Goal: Transaction & Acquisition: Purchase product/service

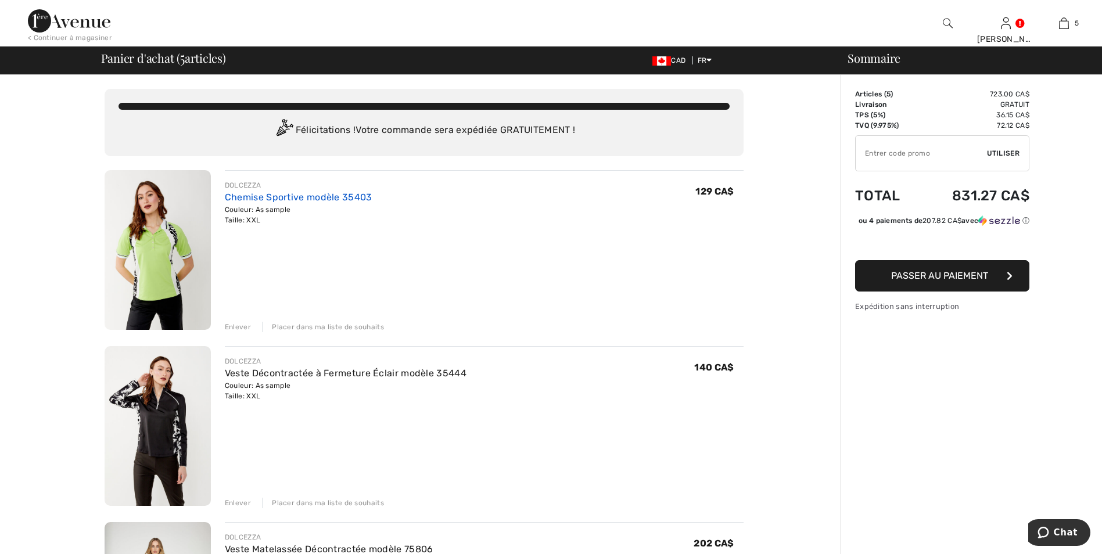
click at [273, 194] on link "Chemise Sportive modèle 35403" at bounding box center [299, 197] width 148 height 11
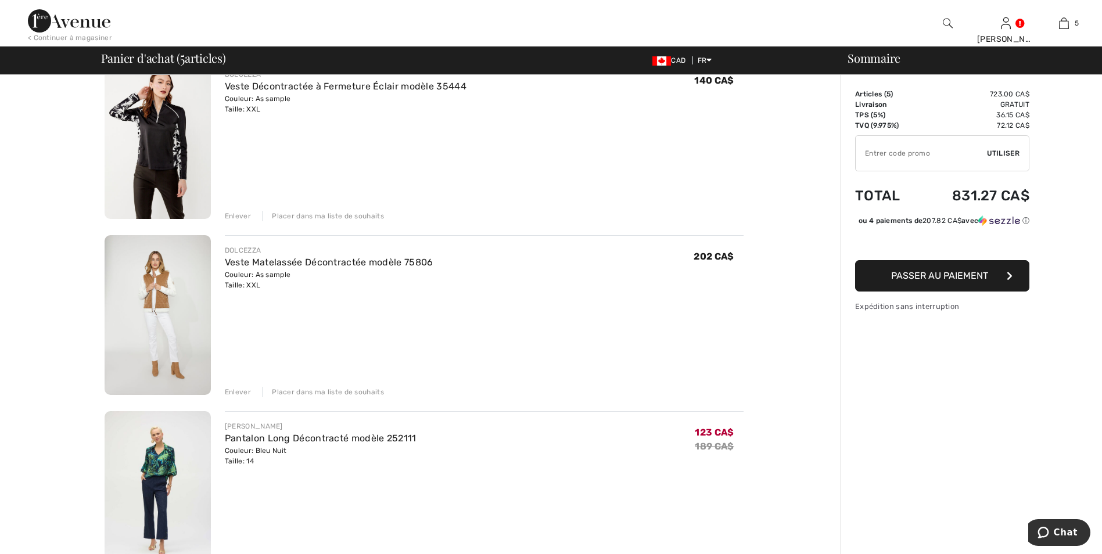
scroll to position [291, 0]
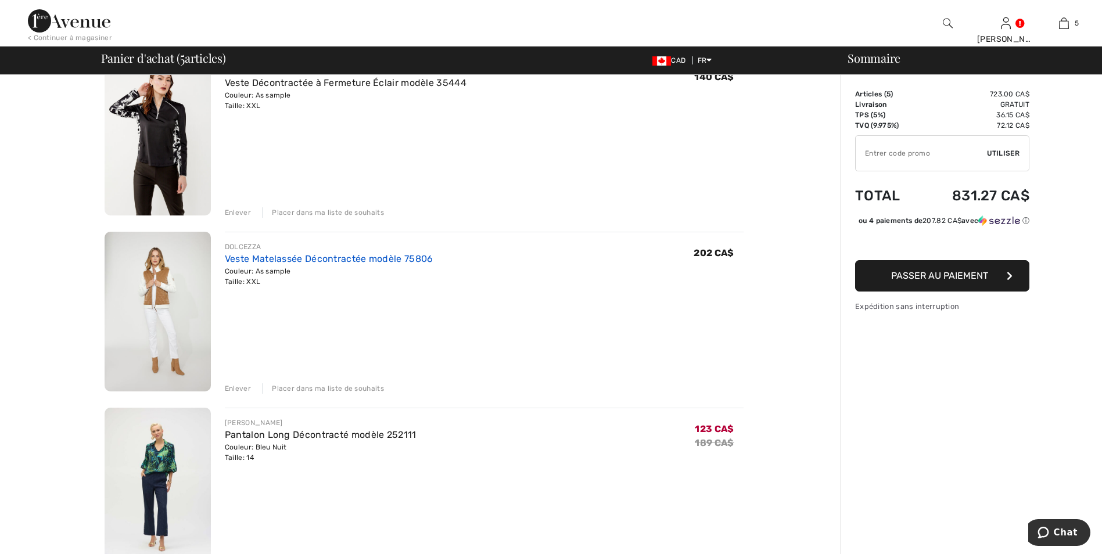
click at [284, 256] on link "Veste Matelassée Décontractée modèle 75806" at bounding box center [329, 258] width 209 height 11
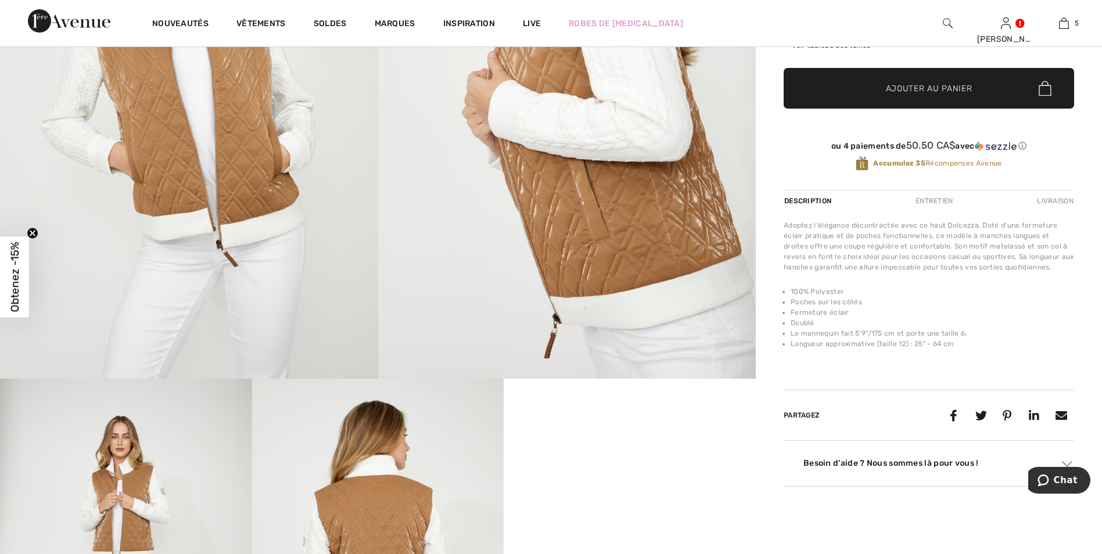
scroll to position [349, 0]
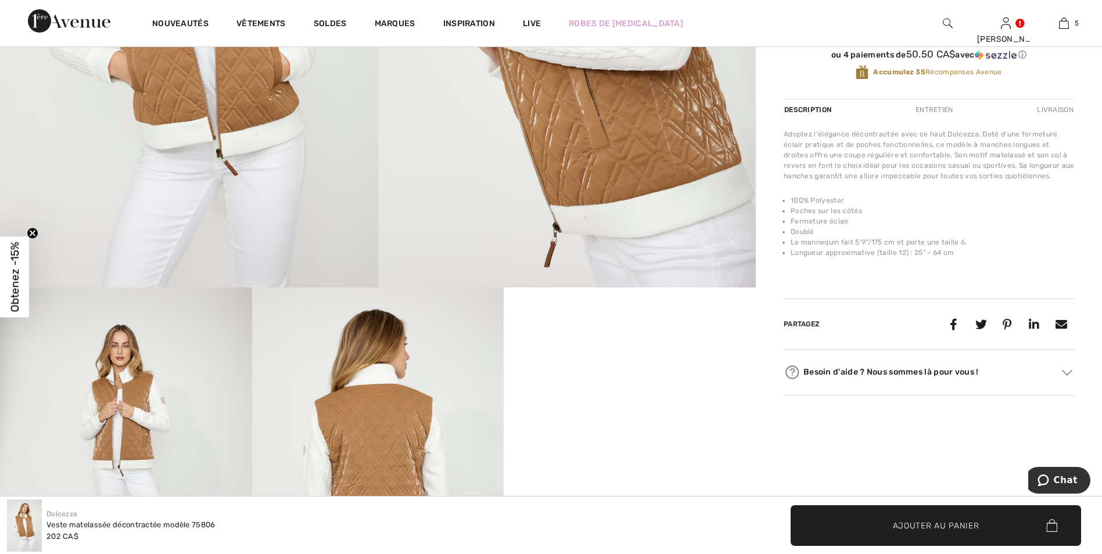
click at [934, 109] on div "Entretien" at bounding box center [935, 109] width 58 height 21
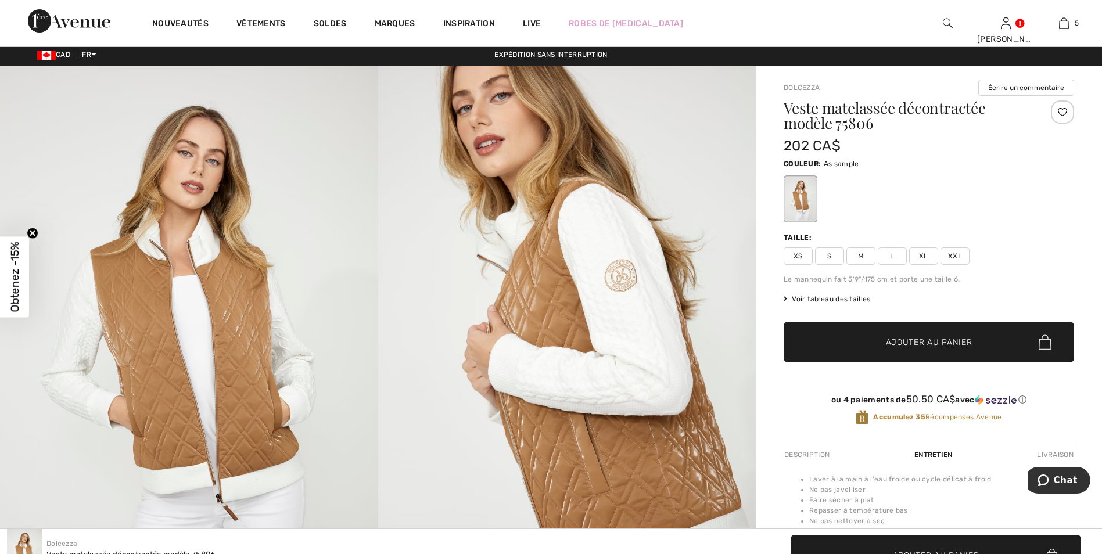
scroll to position [0, 0]
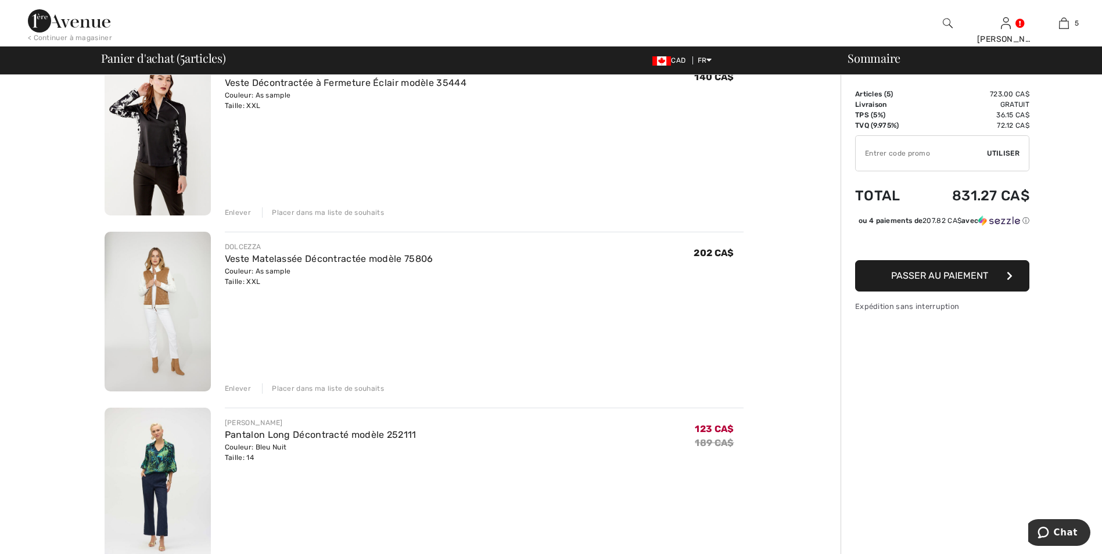
drag, startPoint x: 233, startPoint y: 383, endPoint x: 239, endPoint y: 383, distance: 6.4
click at [233, 383] on div "Enlever" at bounding box center [238, 388] width 26 height 10
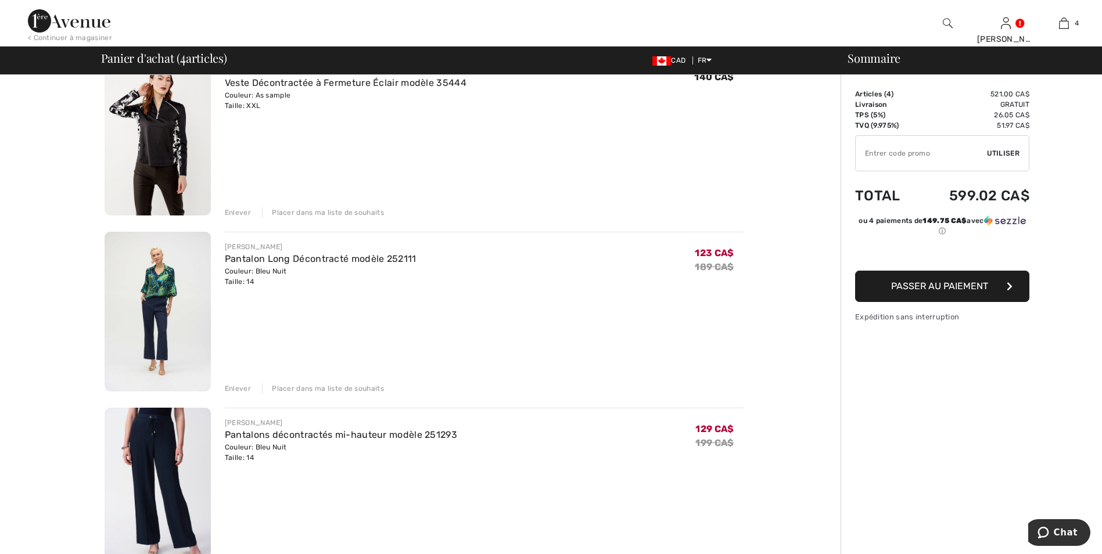
scroll to position [407, 0]
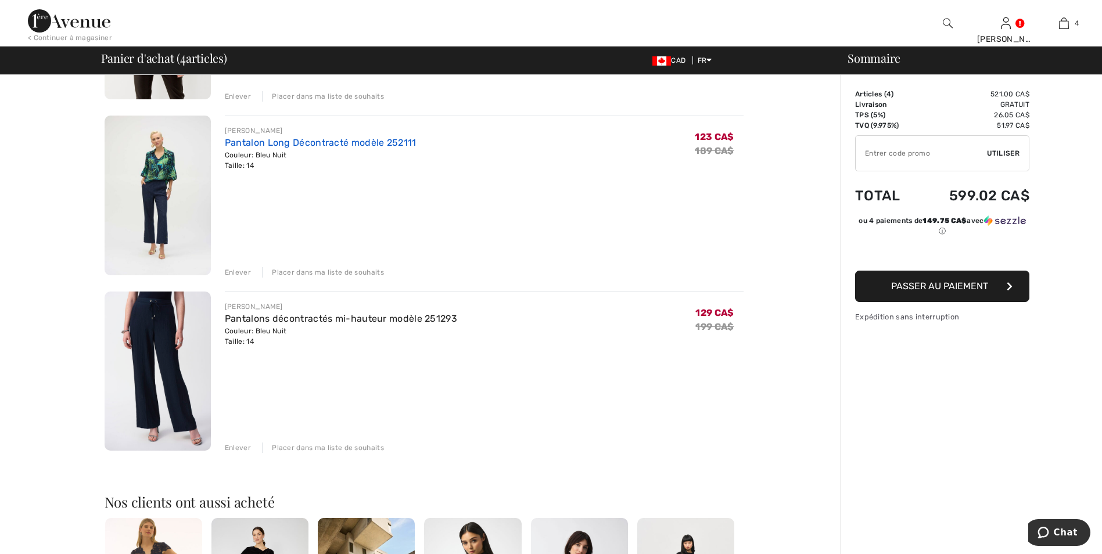
click at [304, 141] on link "Pantalon Long Décontracté modèle 252111" at bounding box center [321, 142] width 192 height 11
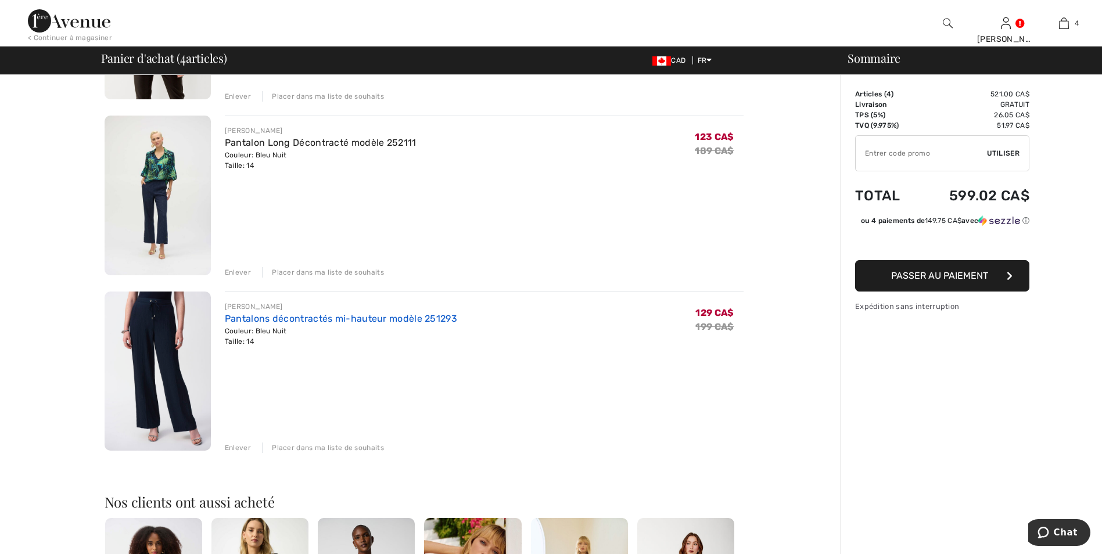
click at [304, 315] on link "Pantalons décontractés mi-hauteur modèle 251293" at bounding box center [341, 318] width 232 height 11
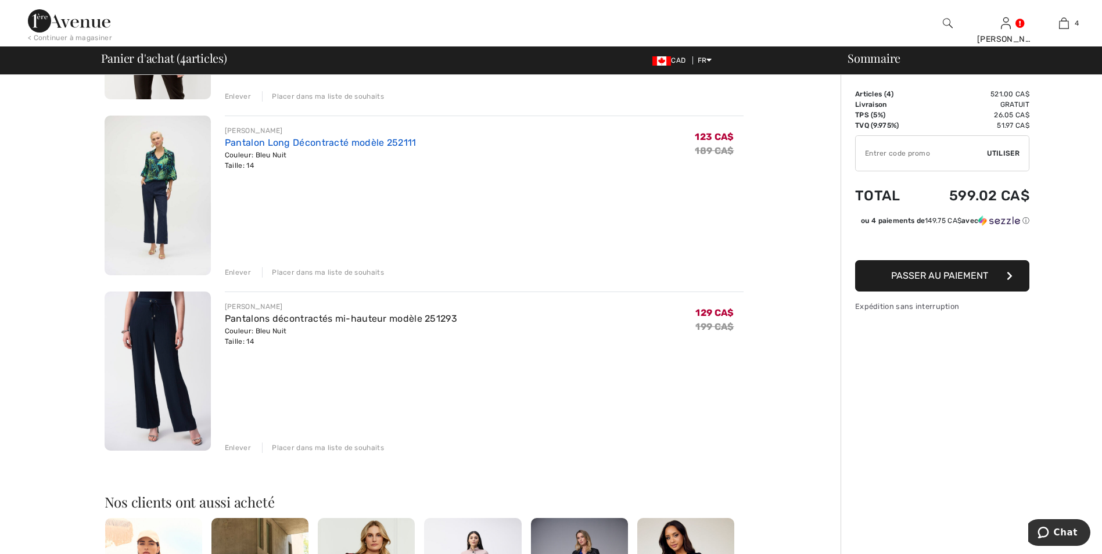
click at [311, 139] on link "Pantalon Long Décontracté modèle 252111" at bounding box center [321, 142] width 192 height 11
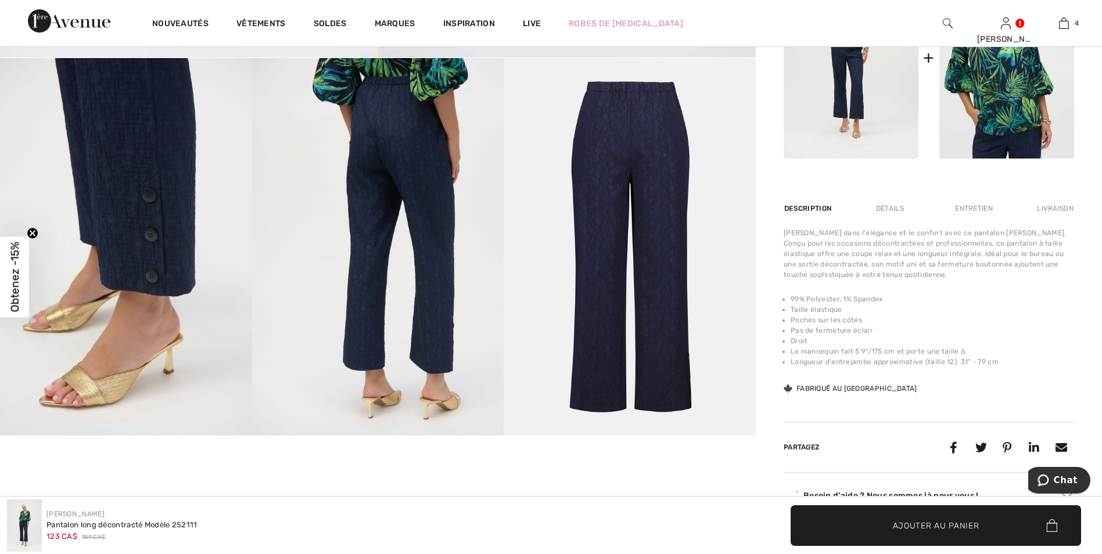
scroll to position [581, 0]
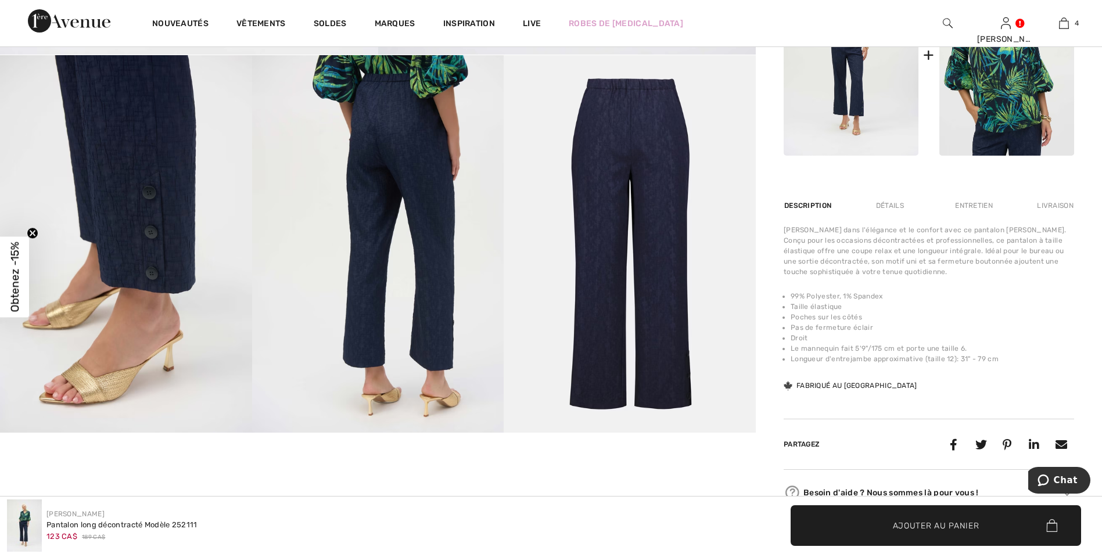
click at [887, 205] on div "Détails" at bounding box center [890, 205] width 48 height 21
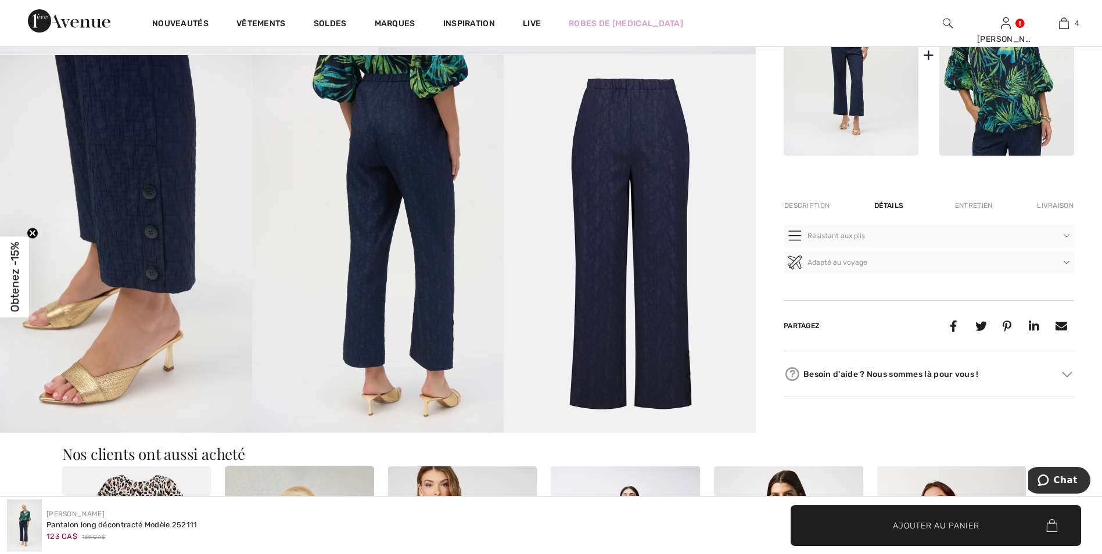
click at [807, 205] on div "Description" at bounding box center [808, 205] width 49 height 21
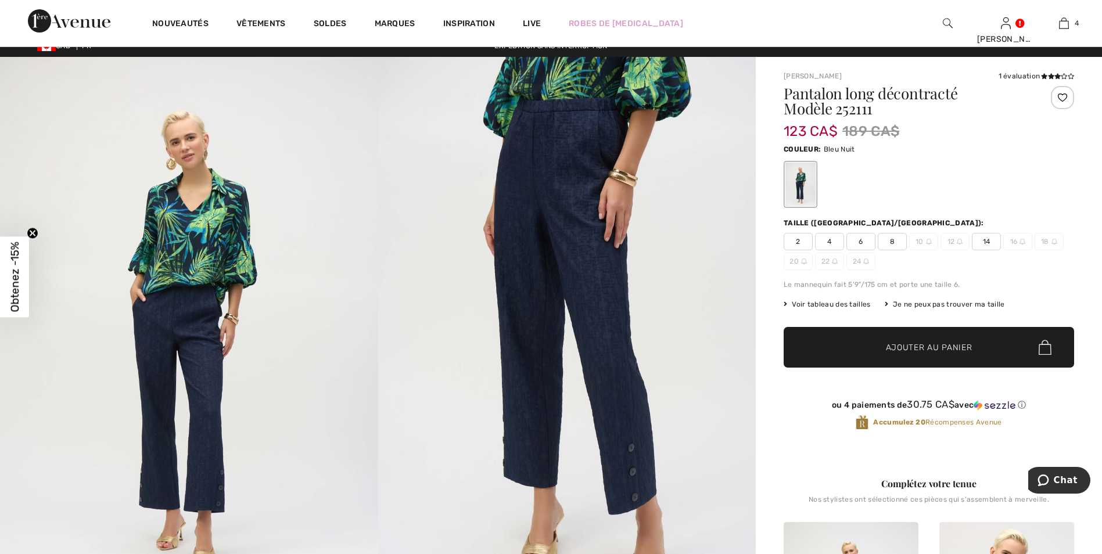
scroll to position [0, 0]
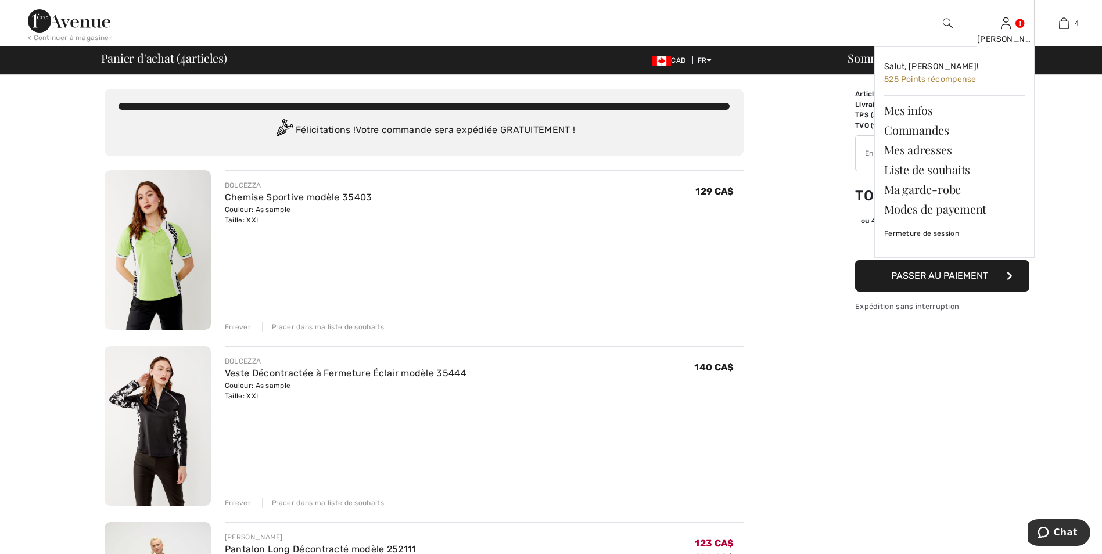
click at [1011, 22] on link at bounding box center [1006, 22] width 10 height 11
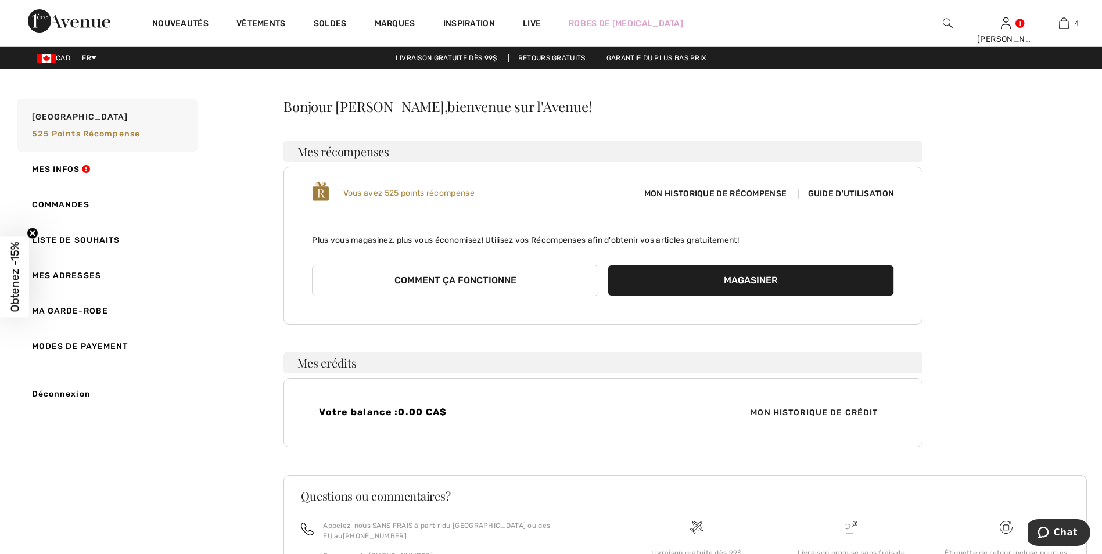
click at [476, 277] on button "Comment ça fonctionne" at bounding box center [455, 280] width 286 height 31
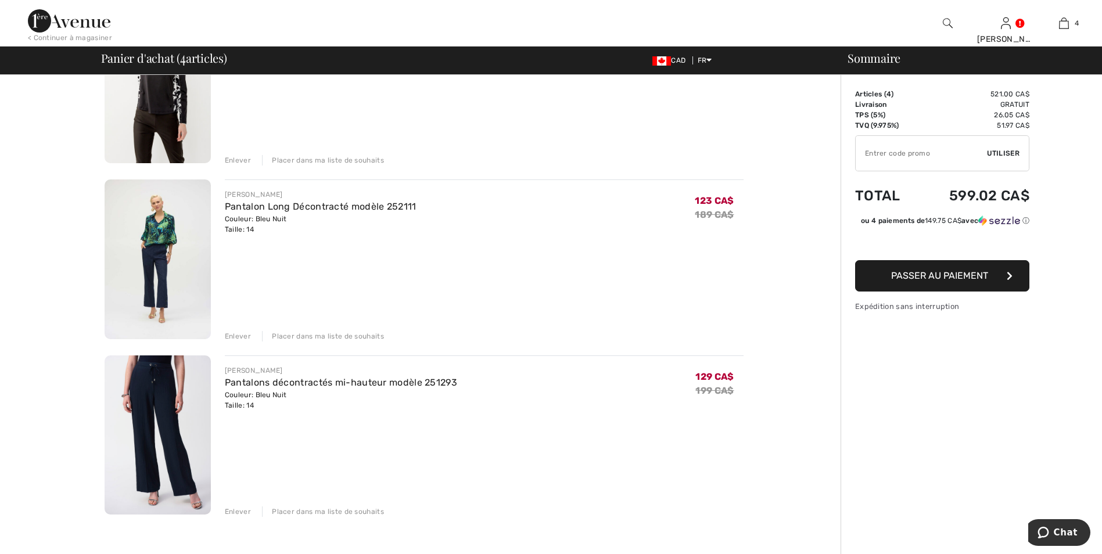
scroll to position [349, 0]
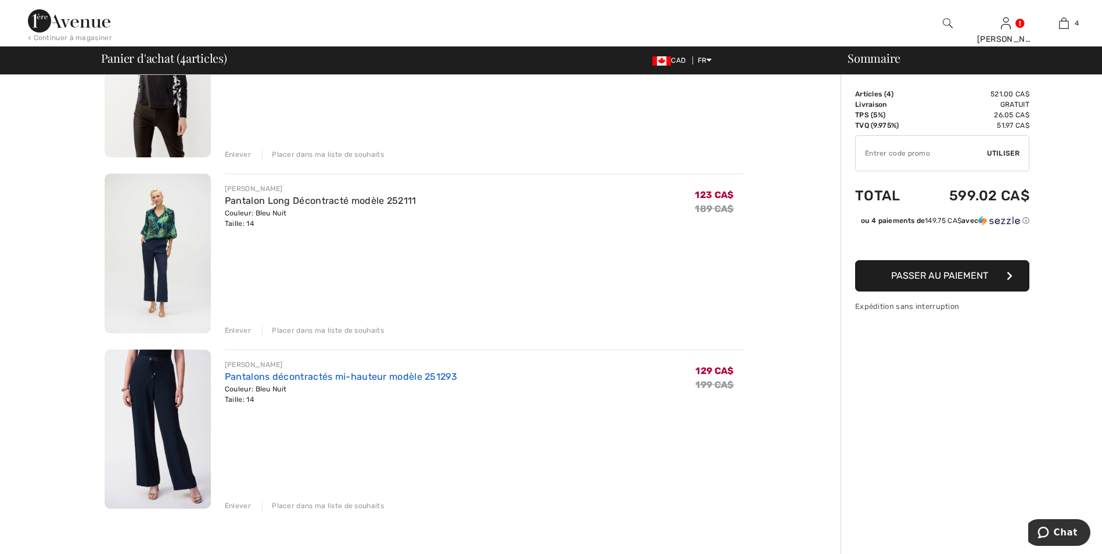
click at [311, 375] on link "Pantalons décontractés mi-hauteur modèle 251293" at bounding box center [341, 376] width 232 height 11
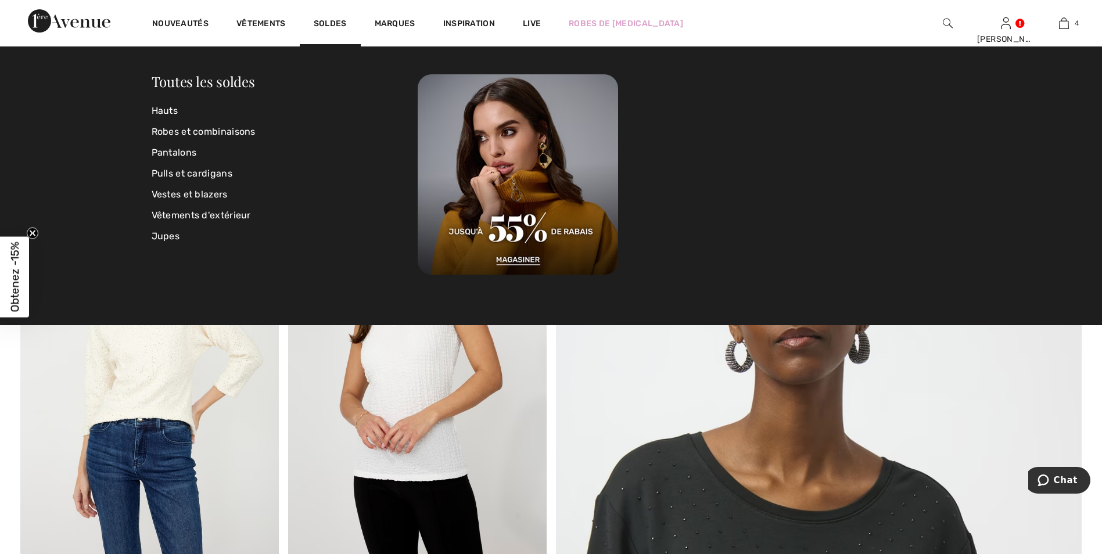
click at [16, 258] on span "Obtenez -15%" at bounding box center [14, 277] width 13 height 70
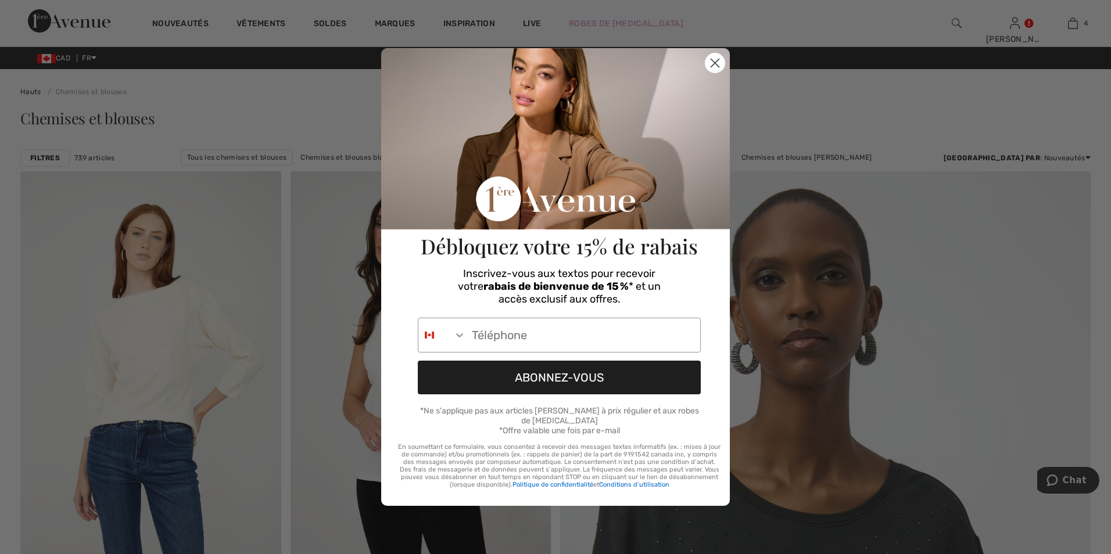
click at [718, 62] on circle "Close dialog" at bounding box center [714, 62] width 19 height 19
